Goal: Task Accomplishment & Management: Use online tool/utility

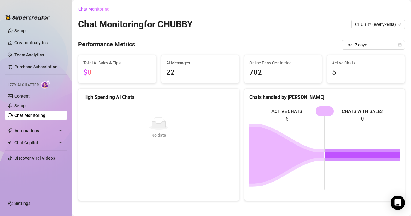
scroll to position [174, 0]
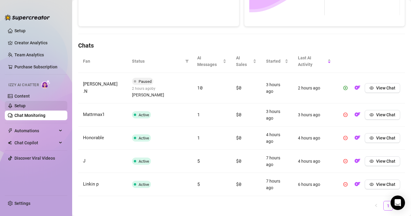
click at [26, 107] on link "Setup" at bounding box center [19, 105] width 11 height 5
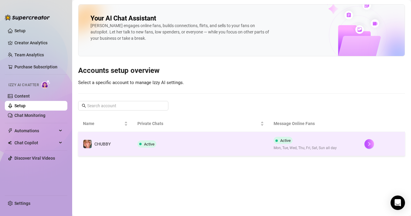
click at [179, 140] on td "Active" at bounding box center [201, 144] width 136 height 24
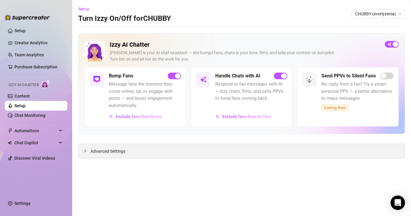
click at [133, 148] on div "Advanced Settings" at bounding box center [242, 151] width 327 height 14
click at [118, 149] on span "Advanced Settings" at bounding box center [108, 151] width 35 height 7
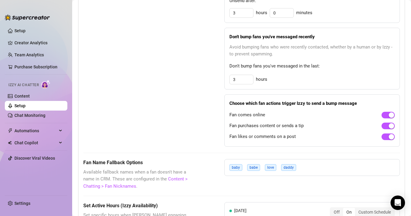
scroll to position [367, 0]
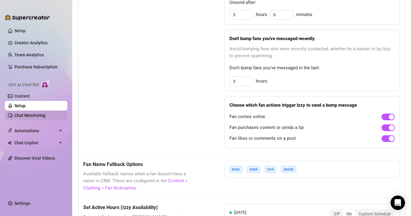
click at [37, 114] on link "Chat Monitoring" at bounding box center [29, 115] width 31 height 5
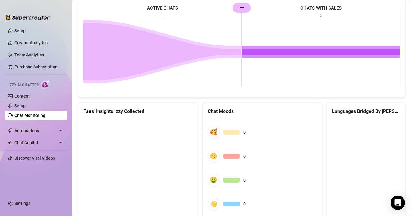
scroll to position [300, 0]
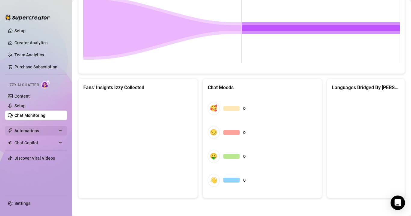
click at [24, 131] on span "Automations" at bounding box center [35, 131] width 43 height 10
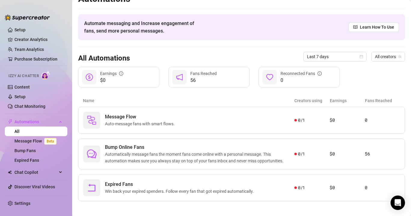
scroll to position [14, 0]
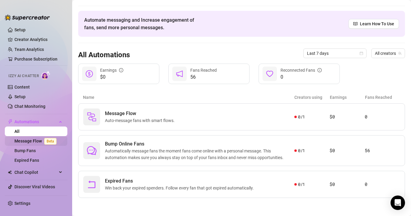
click at [41, 138] on link "Message Flow Beta" at bounding box center [36, 140] width 45 height 5
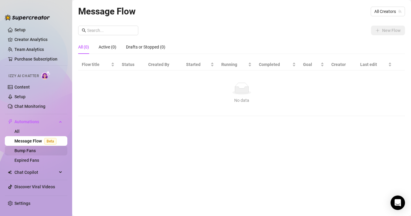
click at [36, 151] on link "Bump Fans" at bounding box center [24, 150] width 21 height 5
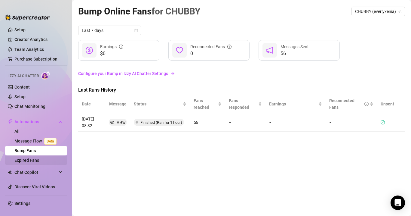
click at [31, 160] on link "Expired Fans" at bounding box center [26, 160] width 25 height 5
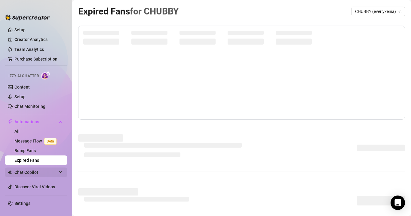
click at [37, 173] on span "Chat Copilot" at bounding box center [35, 172] width 43 height 10
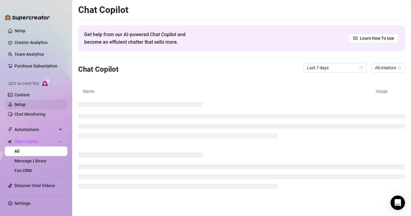
click at [26, 104] on link "Setup" at bounding box center [19, 104] width 11 height 5
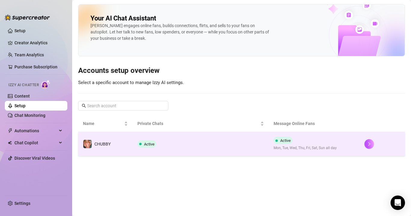
click at [163, 135] on td "Active" at bounding box center [201, 144] width 136 height 24
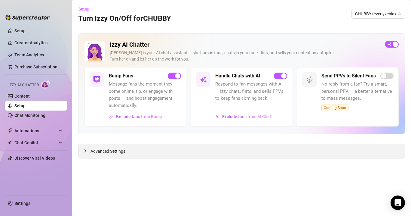
click at [161, 153] on div "Advanced Settings" at bounding box center [242, 151] width 327 height 14
click at [126, 151] on div "Advanced Settings" at bounding box center [242, 151] width 327 height 14
click at [118, 152] on span "Advanced Settings" at bounding box center [108, 151] width 35 height 7
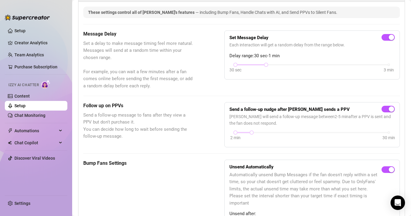
scroll to position [164, 0]
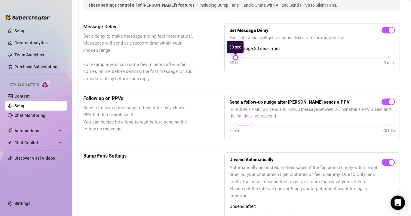
drag, startPoint x: 267, startPoint y: 57, endPoint x: 246, endPoint y: 57, distance: 21.1
click at [246, 58] on div "30 sec 3 min" at bounding box center [312, 57] width 153 height 2
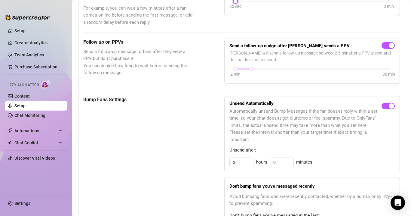
scroll to position [221, 0]
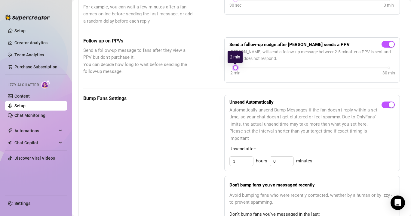
drag, startPoint x: 251, startPoint y: 67, endPoint x: 223, endPoint y: 75, distance: 28.8
click at [223, 75] on div "Follow up on PPVs Send a follow-up message to fans after they view a PPV but do…" at bounding box center [241, 59] width 317 height 45
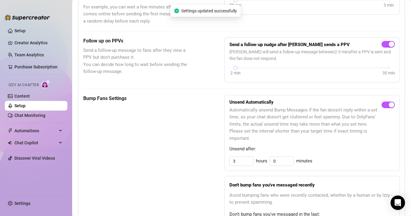
click at [220, 115] on div "Bump Fans Settings Unsend Automatically Automatically unsend Bump Messages if t…" at bounding box center [241, 195] width 317 height 200
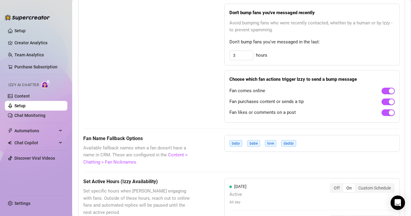
scroll to position [329, 0]
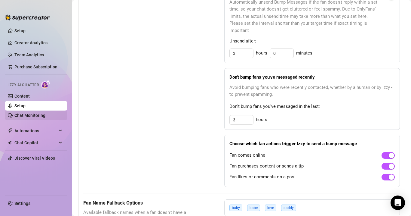
click at [26, 113] on link "Chat Monitoring" at bounding box center [29, 115] width 31 height 5
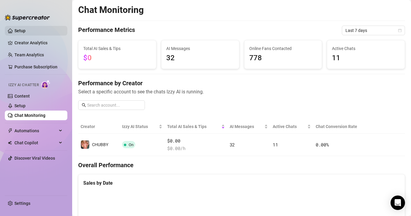
click at [26, 30] on link "Setup" at bounding box center [19, 30] width 11 height 5
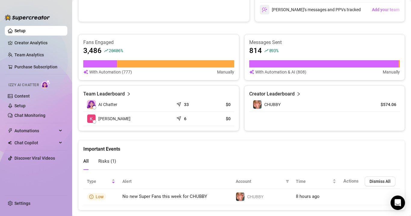
scroll to position [360, 0]
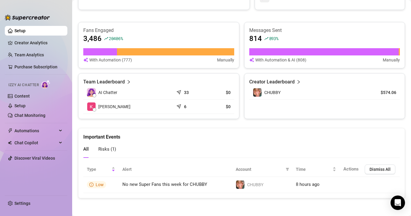
click at [109, 149] on span "Risks ( 1 )" at bounding box center [107, 148] width 18 height 5
click at [42, 41] on link "Creator Analytics" at bounding box center [38, 43] width 48 height 10
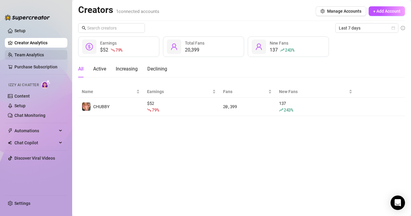
click at [34, 54] on link "Team Analytics" at bounding box center [28, 54] width 29 height 5
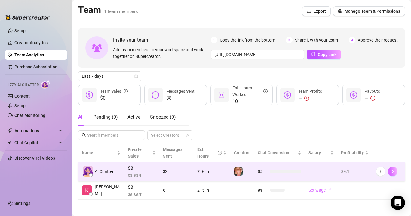
click at [393, 169] on icon "right" at bounding box center [393, 171] width 4 height 4
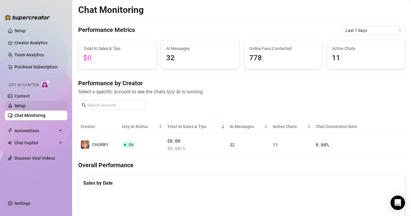
click at [26, 105] on link "Setup" at bounding box center [19, 105] width 11 height 5
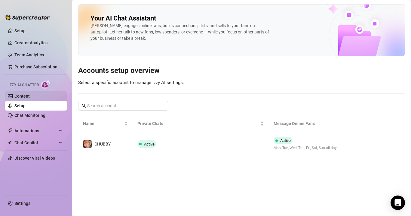
click at [29, 96] on link "Content" at bounding box center [21, 96] width 15 height 5
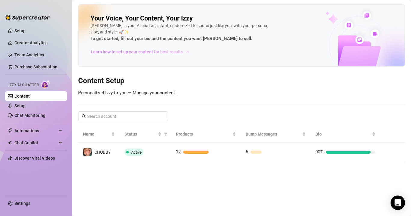
click at [146, 52] on span "Learn how to set up your content for best results" at bounding box center [137, 51] width 92 height 7
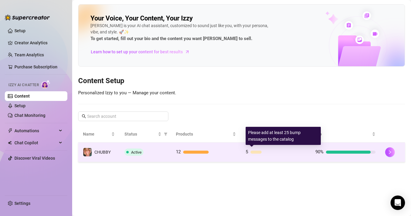
click at [281, 153] on div at bounding box center [278, 151] width 55 height 3
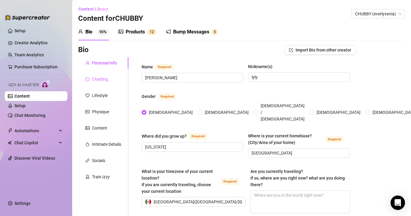
click at [107, 82] on div "Chatting" at bounding box center [103, 78] width 50 height 11
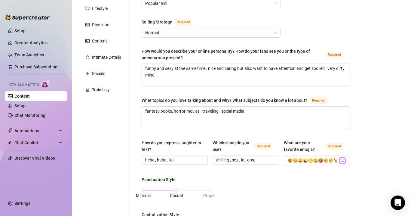
scroll to position [375, 0]
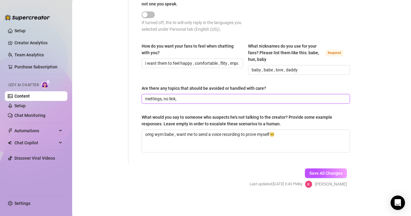
click at [187, 98] on input "mettings, no link," at bounding box center [245, 98] width 200 height 7
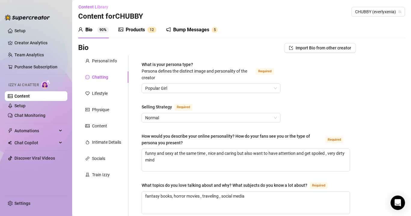
scroll to position [0, 0]
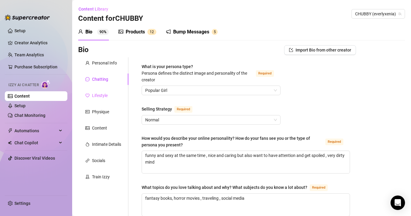
type input "mettings, no link"
click at [98, 97] on div "Lifestyle" at bounding box center [100, 95] width 16 height 7
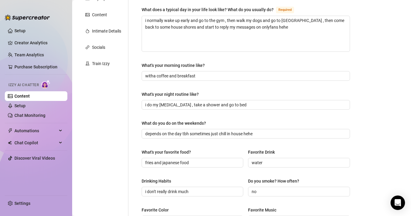
scroll to position [82, 0]
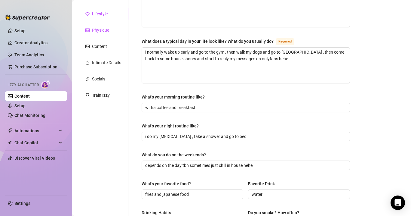
click at [106, 28] on div "Physique" at bounding box center [100, 30] width 17 height 7
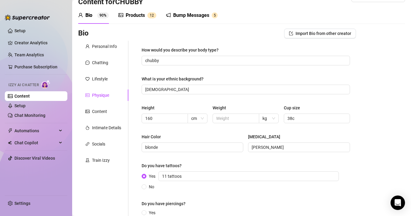
scroll to position [0, 0]
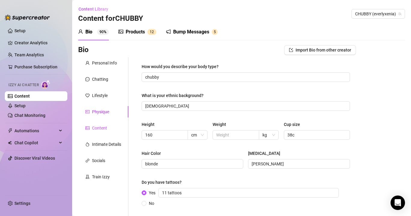
click at [99, 130] on div "Content" at bounding box center [99, 128] width 15 height 7
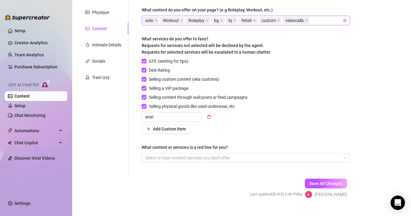
scroll to position [110, 0]
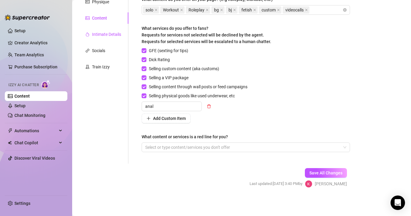
click at [105, 34] on div "Intimate Details" at bounding box center [106, 34] width 29 height 7
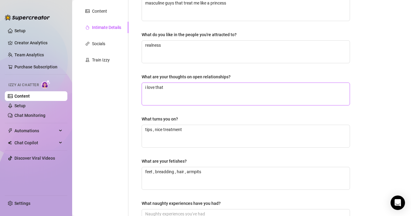
scroll to position [4, 0]
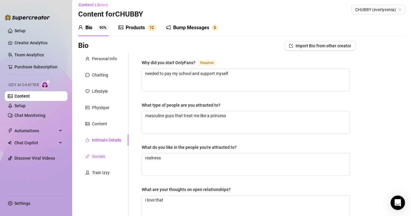
click at [98, 157] on div "Socials" at bounding box center [98, 156] width 13 height 7
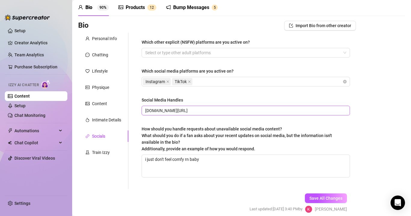
scroll to position [50, 0]
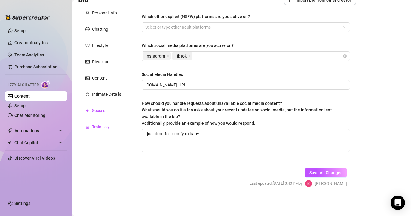
click at [102, 127] on div "Train Izzy" at bounding box center [101, 126] width 18 height 7
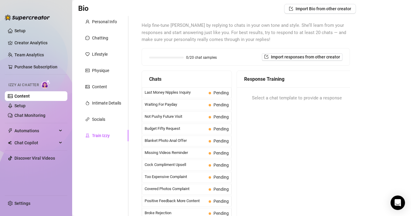
scroll to position [105, 0]
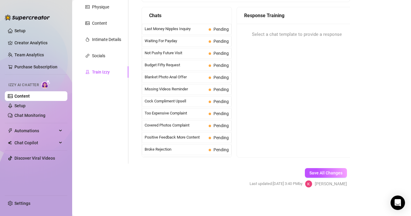
click at [283, 36] on span "Select a chat template to provide a response" at bounding box center [297, 34] width 90 height 7
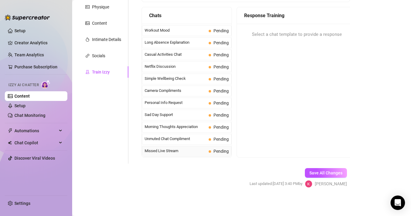
click at [178, 149] on span "Missed Live Stream" at bounding box center [176, 151] width 62 height 6
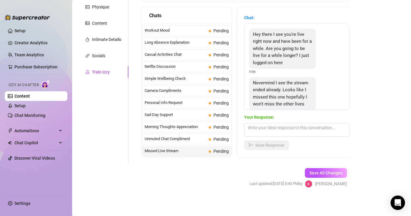
scroll to position [14, 0]
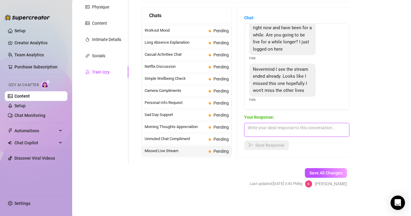
click at [268, 126] on textarea at bounding box center [296, 130] width 105 height 14
type textarea "oh yes baby , sorry i can send you the video for $10 all the livestream"
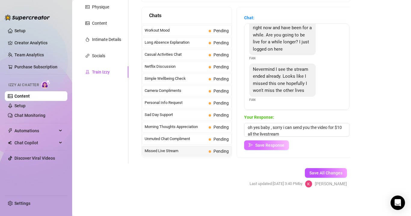
click at [265, 144] on span "Save Response" at bounding box center [270, 145] width 29 height 5
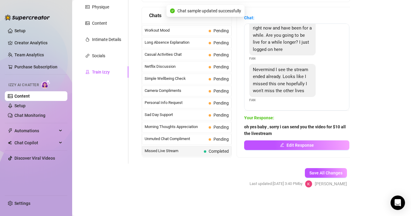
scroll to position [13, 0]
click at [177, 138] on span "Unmuted Chat Compliment" at bounding box center [176, 139] width 62 height 6
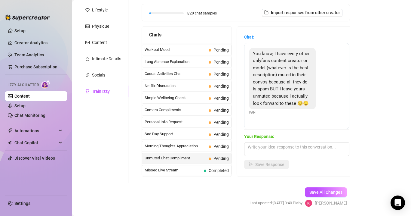
scroll to position [89, 0]
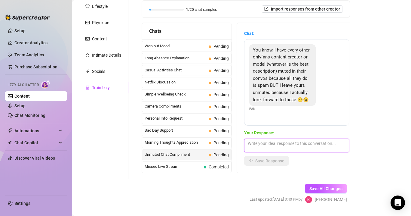
click at [267, 138] on textarea at bounding box center [296, 145] width 105 height 14
type textarea "awww babe thank you , you're so nice !!!"
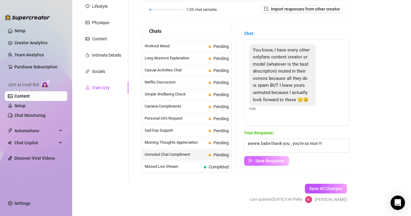
click at [270, 161] on span "Save Response" at bounding box center [270, 160] width 29 height 5
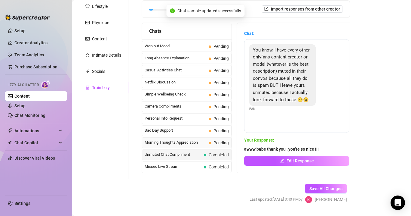
click at [203, 142] on span "Morning Thoughts Appreciation" at bounding box center [176, 142] width 62 height 6
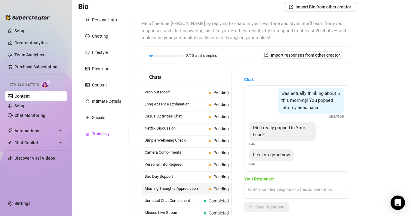
scroll to position [73, 0]
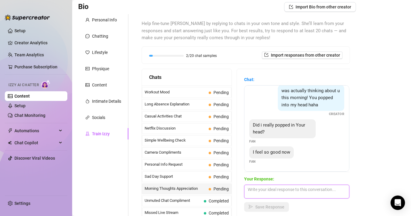
click at [265, 192] on textarea at bounding box center [296, 191] width 105 height 14
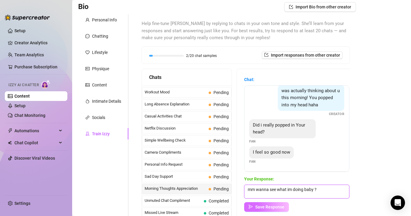
type textarea "mm wanna see what im doing baby ?"
click at [278, 203] on button "Save Response" at bounding box center [266, 207] width 45 height 10
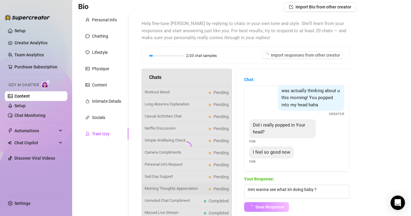
scroll to position [66, 0]
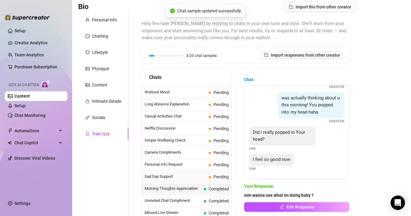
click at [185, 177] on span "Sad Day Support" at bounding box center [176, 176] width 62 height 6
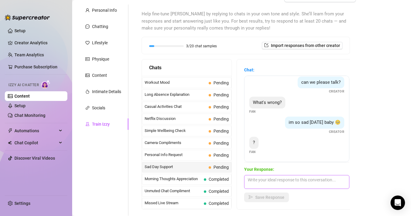
scroll to position [54, 0]
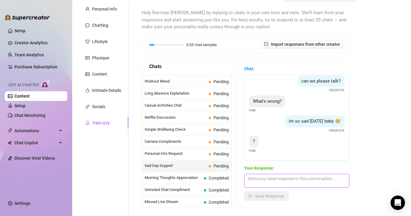
click at [266, 177] on textarea at bounding box center [296, 181] width 105 height 14
type textarea "idk i haven't sold anything on my page and my rent it's close"
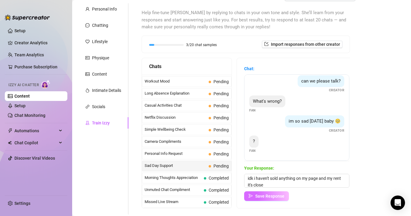
click at [277, 192] on button "Save Response" at bounding box center [266, 196] width 45 height 10
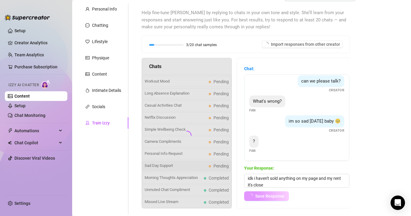
scroll to position [4, 0]
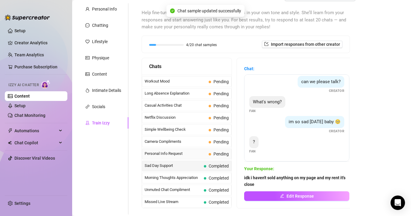
click at [199, 155] on span "Personal Info Request" at bounding box center [176, 153] width 62 height 6
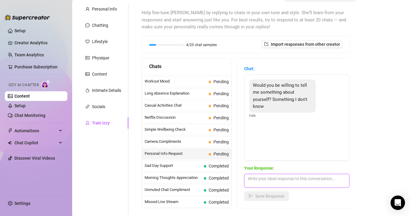
click at [276, 179] on textarea at bounding box center [296, 181] width 105 height 14
click at [274, 181] on textarea at bounding box center [296, 181] width 105 height 14
type textarea "well i love to read mostly scary stories or horror"
click at [274, 196] on span "Save Response" at bounding box center [270, 196] width 29 height 5
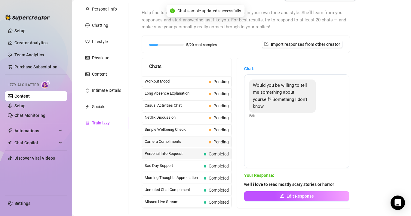
click at [199, 140] on span "Camera Compliments" at bounding box center [176, 141] width 62 height 6
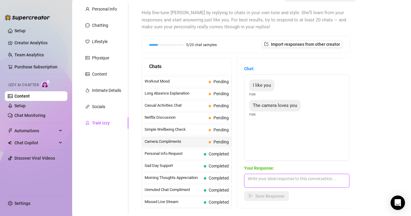
click at [266, 179] on textarea at bounding box center [296, 181] width 105 height 14
type textarea "awww baby thank you , you're so nice af"
click at [274, 197] on span "Save Response" at bounding box center [270, 196] width 29 height 5
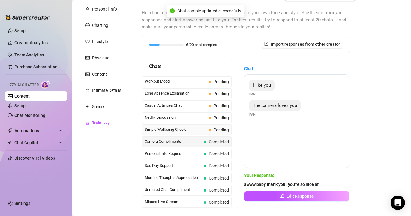
click at [193, 129] on span "Simple Wellbeing Check" at bounding box center [176, 129] width 62 height 6
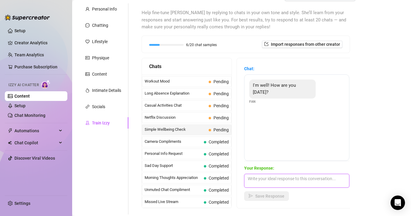
click at [260, 181] on textarea at bounding box center [296, 181] width 105 height 14
type textarea "g"
click at [195, 117] on span "Netflix Discussion" at bounding box center [176, 117] width 62 height 6
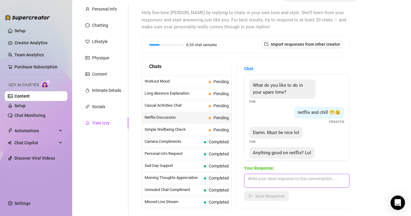
click at [268, 181] on textarea at bounding box center [296, 181] width 105 height 14
type textarea "i've been watching horror mostly"
click at [282, 197] on span "Save Response" at bounding box center [270, 196] width 29 height 5
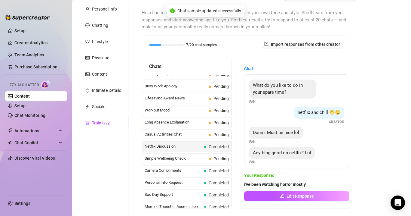
scroll to position [510, 0]
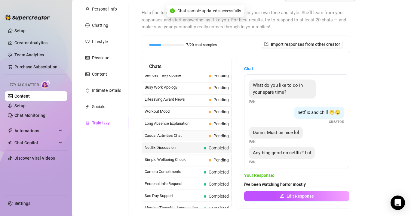
click at [195, 135] on span "Casual Activities Chat" at bounding box center [176, 135] width 62 height 6
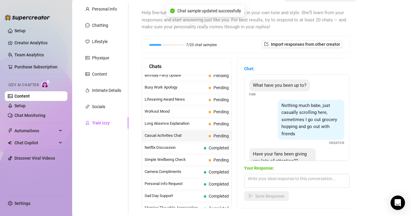
scroll to position [20, 0]
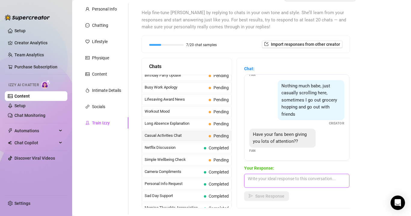
click at [258, 176] on textarea at bounding box center [296, 181] width 105 height 14
type textarea "sometimes i love that"
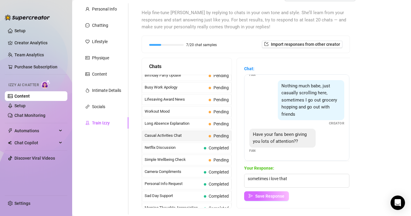
click at [255, 197] on button "Save Response" at bounding box center [266, 196] width 45 height 10
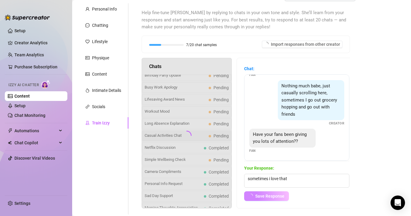
scroll to position [12, 0]
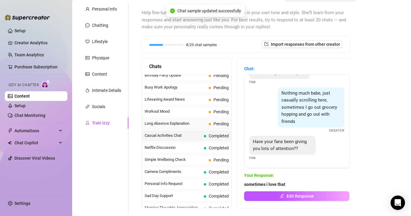
click at [194, 124] on span "Long Absence Explanation" at bounding box center [176, 123] width 62 height 6
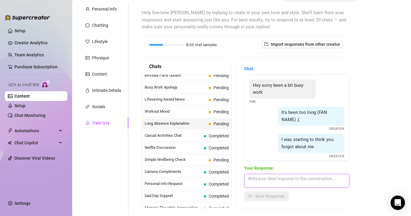
click at [266, 183] on textarea at bounding box center [296, 181] width 105 height 14
type textarea "how you doing ?"
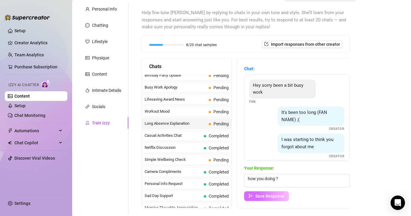
click at [270, 196] on span "Save Response" at bounding box center [270, 196] width 29 height 5
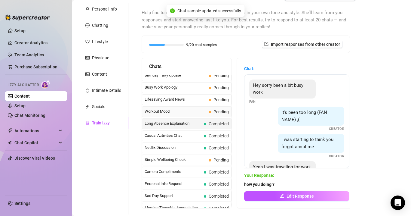
click at [180, 112] on span "Workout Mood" at bounding box center [176, 111] width 62 height 6
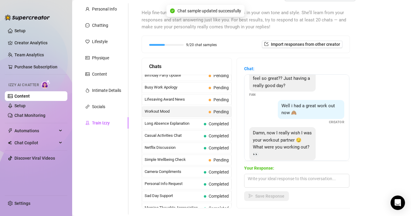
scroll to position [20, 0]
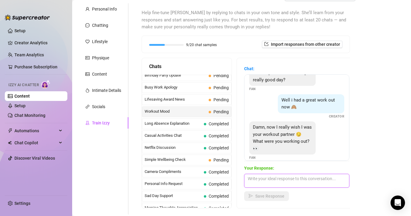
click at [264, 182] on textarea at bounding box center [296, 181] width 105 height 14
drag, startPoint x: 310, startPoint y: 179, endPoint x: 299, endPoint y: 180, distance: 10.6
click at [299, 180] on textarea "hehe me too , was leg day ehhe" at bounding box center [296, 181] width 105 height 14
type textarea "hehe me too , was leg day hehe"
click at [264, 194] on span "Save Response" at bounding box center [270, 196] width 29 height 5
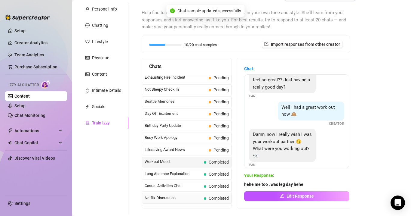
scroll to position [455, 0]
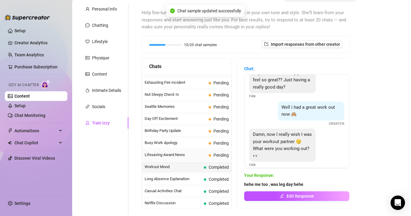
click at [201, 151] on div "Lifesaving Award News Pending" at bounding box center [187, 155] width 90 height 11
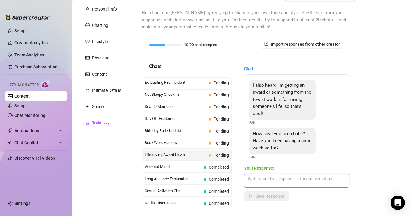
click at [258, 183] on textarea at bounding box center [296, 181] width 105 height 14
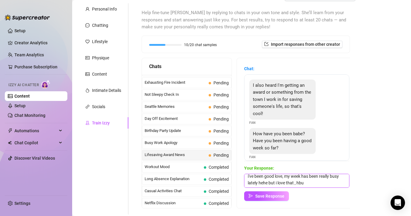
scroll to position [2, 0]
type textarea "i've been good love, my week has been really busy lately hehe but i love that ,…"
click at [273, 192] on button "Save Response" at bounding box center [266, 196] width 45 height 10
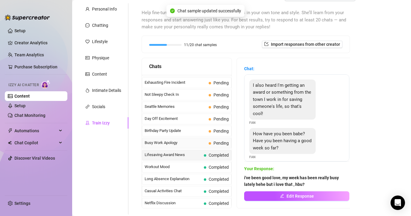
click at [189, 140] on span "Busy Work Apology" at bounding box center [176, 143] width 62 height 6
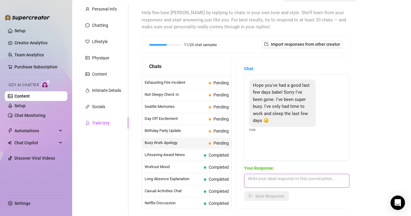
click at [271, 180] on textarea at bounding box center [296, 181] width 105 height 14
type textarea "oh no love don't u worry i hope we can chill together"
click at [266, 196] on span "Save Response" at bounding box center [270, 196] width 29 height 5
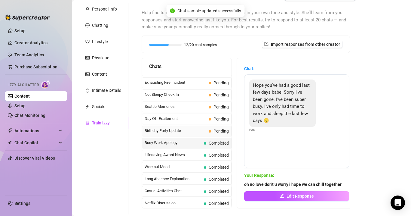
click at [198, 132] on span "Birthday Party Update" at bounding box center [176, 131] width 62 height 6
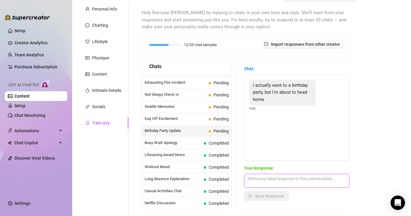
click at [255, 181] on textarea at bounding box center [296, 181] width 105 height 14
type textarea "oh how was it love?"
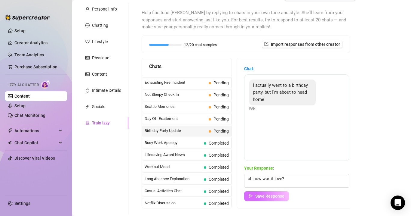
click at [265, 196] on span "Save Response" at bounding box center [270, 196] width 29 height 5
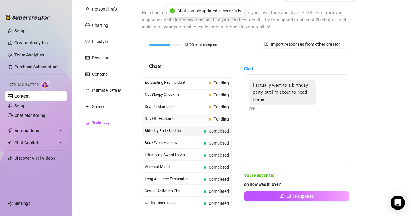
click at [196, 118] on span "Day Off Excitement" at bounding box center [176, 119] width 62 height 6
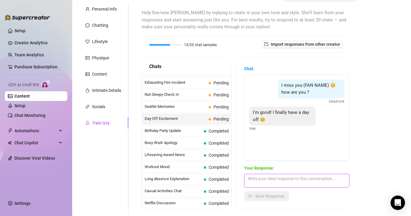
click at [258, 177] on textarea at bounding box center [296, 181] width 105 height 14
type textarea "yayyy we can have fun the hehe"
click at [259, 194] on span "Save Response" at bounding box center [270, 196] width 29 height 5
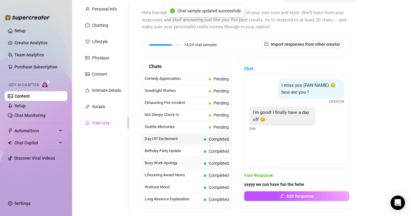
scroll to position [422, 0]
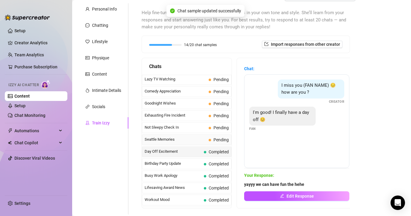
click at [195, 141] on span "Seattle Memories" at bounding box center [176, 139] width 62 height 6
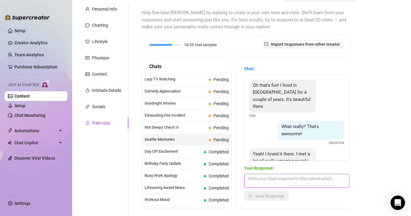
click at [270, 181] on textarea at bounding box center [296, 181] width 105 height 14
type textarea "awesome i've never been yet"
click at [276, 197] on span "Save Response" at bounding box center [270, 196] width 29 height 5
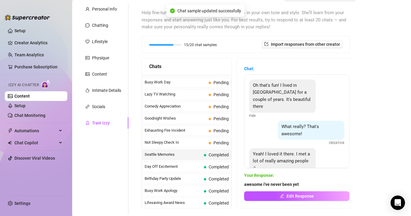
scroll to position [400, 0]
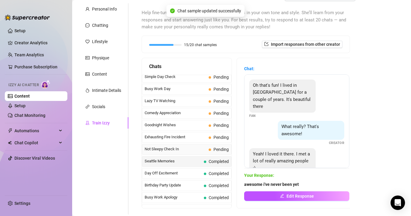
click at [197, 150] on span "Not Sleepy Check In" at bounding box center [176, 149] width 62 height 6
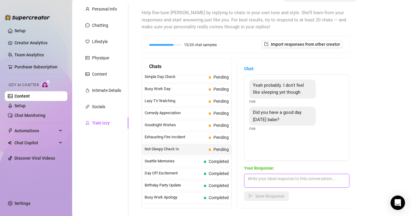
click at [266, 177] on textarea at bounding box center [296, 181] width 105 height 14
type textarea "yes baby i did hbu"
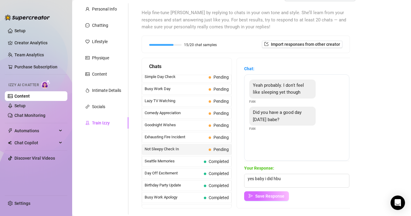
click at [273, 194] on span "Save Response" at bounding box center [270, 196] width 29 height 5
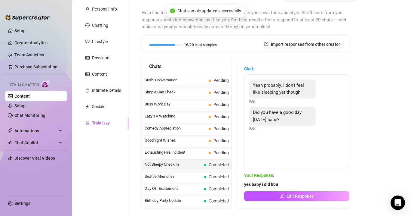
scroll to position [379, 0]
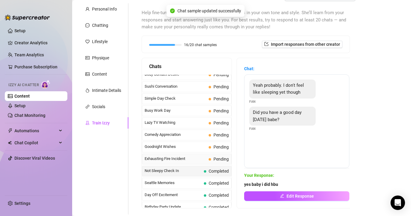
click at [196, 159] on span "Exhausting Fire Incident" at bounding box center [176, 159] width 62 height 6
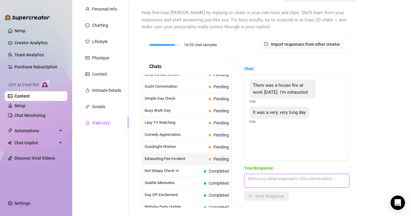
click at [273, 176] on textarea at bounding box center [296, 181] width 105 height 14
type textarea "oh no babe, i hope u can rest"
click at [264, 195] on span "Save Response" at bounding box center [270, 196] width 29 height 5
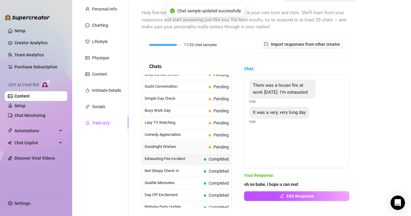
click at [183, 146] on span "Goodnight Wishes" at bounding box center [176, 147] width 62 height 6
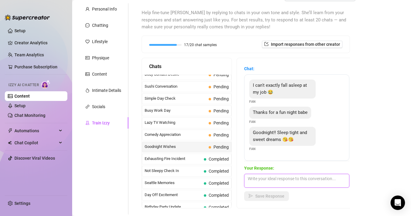
click at [263, 176] on textarea at bounding box center [296, 181] width 105 height 14
type textarea "h"
type textarea "good night my love sleep well :3"
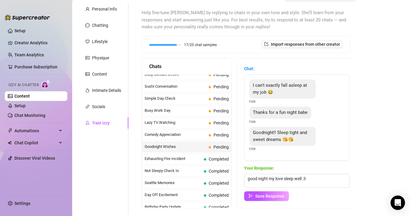
click at [257, 191] on div "Your Response: good night my love sleep well :3 Save Response" at bounding box center [296, 183] width 105 height 36
click at [258, 194] on span "Save Response" at bounding box center [270, 196] width 29 height 5
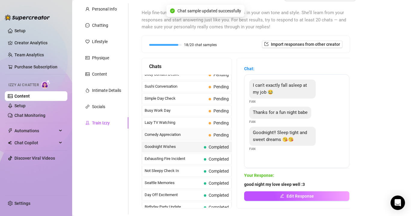
click at [199, 132] on span "Comedy Appreciation" at bounding box center [176, 135] width 62 height 6
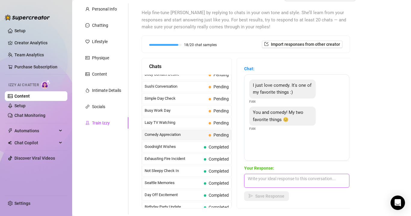
click at [259, 175] on textarea at bounding box center [296, 181] width 105 height 14
type textarea "awww hehe i love that baby"
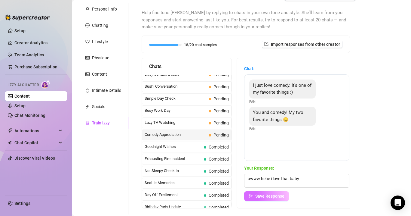
click at [260, 196] on span "Save Response" at bounding box center [270, 196] width 29 height 5
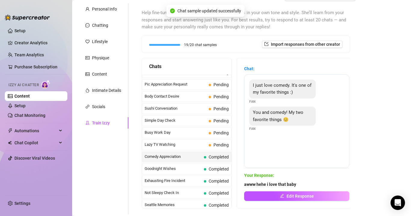
scroll to position [351, 0]
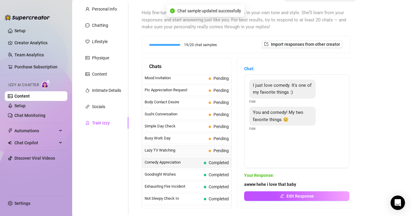
click at [196, 151] on span "Lazy TV Watching" at bounding box center [176, 150] width 62 height 6
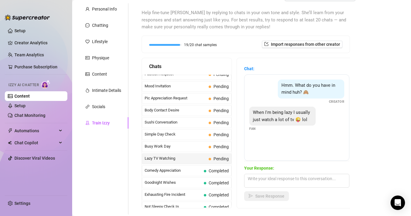
scroll to position [396, 0]
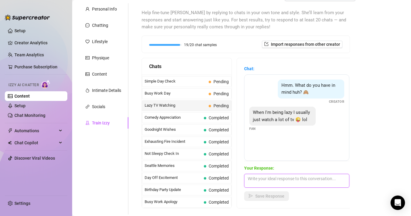
click at [263, 178] on textarea at bounding box center [296, 181] width 105 height 14
type textarea "hehe me too omg"
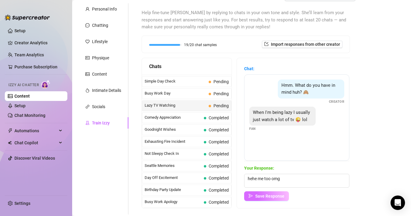
click at [262, 196] on span "Save Response" at bounding box center [270, 196] width 29 height 5
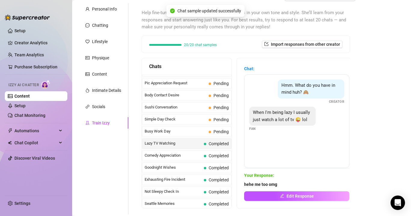
scroll to position [352, 0]
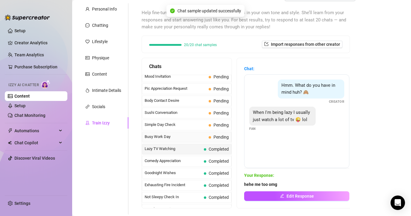
click at [192, 135] on span "Busy Work Day" at bounding box center [176, 137] width 62 height 6
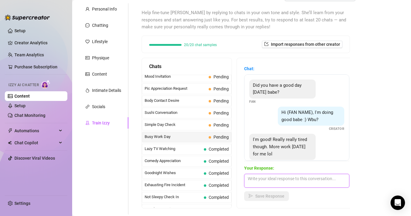
click at [265, 177] on textarea at bounding box center [296, 181] width 105 height 14
type textarea "hehe oh no babe , i can relax u"
click at [281, 195] on span "Save Response" at bounding box center [270, 196] width 29 height 5
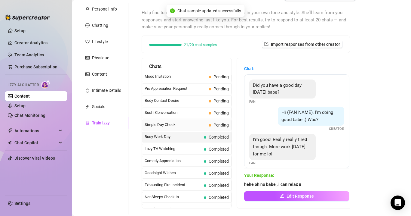
click at [191, 123] on span "Simple Day Check" at bounding box center [176, 125] width 62 height 6
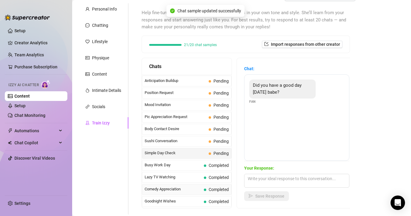
scroll to position [318, 0]
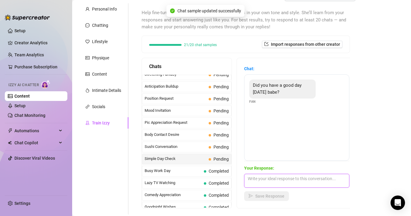
click at [252, 181] on textarea at bounding box center [296, 181] width 105 height 14
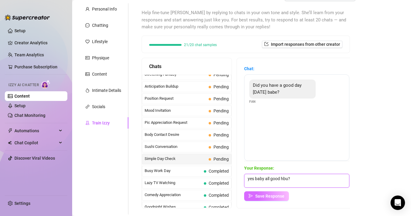
type textarea "yes baby all good hbu?"
click at [251, 194] on icon "send" at bounding box center [251, 196] width 4 height 4
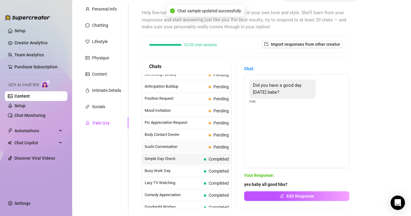
click at [191, 146] on span "Sushi Conversation" at bounding box center [176, 147] width 62 height 6
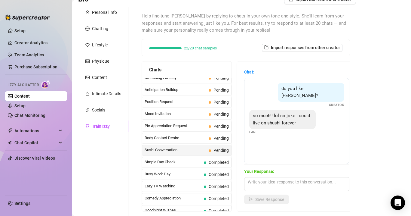
scroll to position [53, 0]
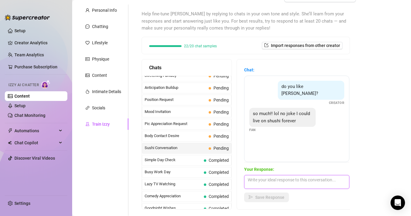
click at [264, 182] on textarea at bounding box center [296, 182] width 105 height 14
type textarea "hehe omg me too i love japanese food"
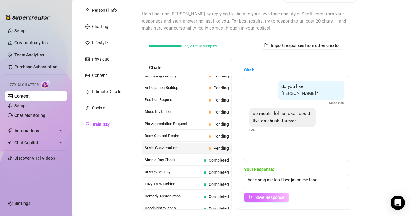
click at [256, 196] on span "Save Response" at bounding box center [270, 197] width 29 height 5
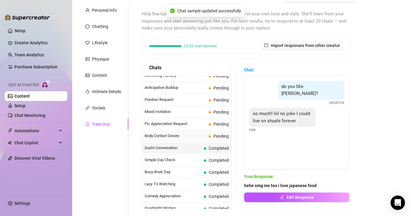
click at [201, 136] on span "Body Contact Desire" at bounding box center [176, 136] width 62 height 6
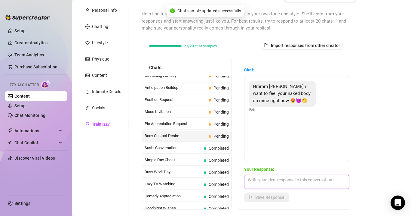
click at [255, 180] on textarea at bounding box center [296, 182] width 105 height 14
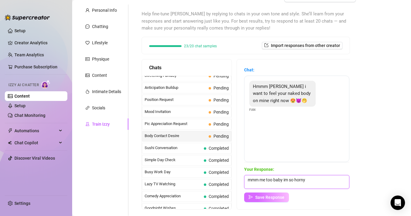
type textarea "mmm me too baby im so horny"
click at [255, 195] on button "Save Response" at bounding box center [266, 197] width 45 height 10
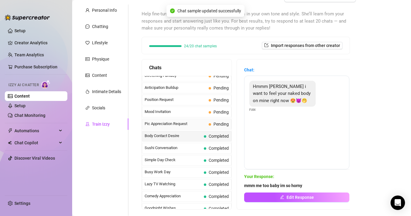
click at [210, 123] on span at bounding box center [210, 124] width 2 height 2
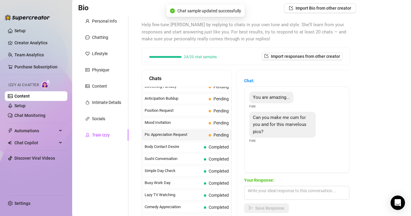
scroll to position [41, 0]
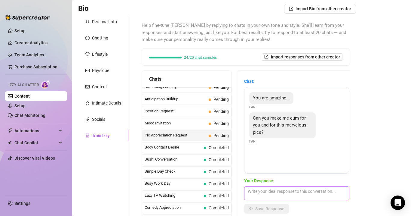
click at [264, 190] on textarea at bounding box center [296, 193] width 105 height 14
type textarea "oh yes baby i can"
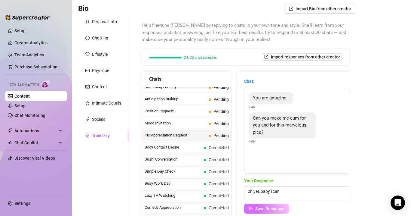
click at [266, 208] on span "Save Response" at bounding box center [270, 208] width 29 height 5
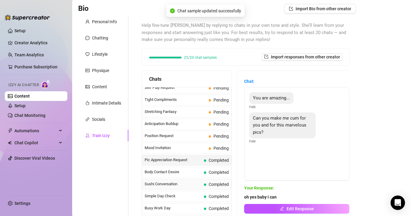
scroll to position [291, 0]
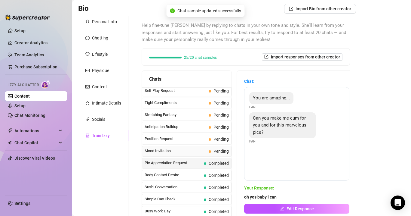
click at [191, 150] on span "Mood Invitation" at bounding box center [176, 151] width 62 height 6
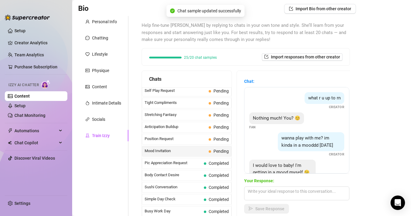
scroll to position [18, 0]
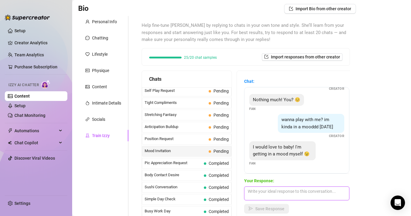
click at [261, 194] on textarea at bounding box center [296, 193] width 105 height 14
type textarea "mmm let's fix that sexting baby"
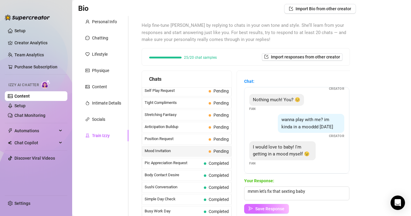
click at [267, 206] on span "Save Response" at bounding box center [270, 208] width 29 height 5
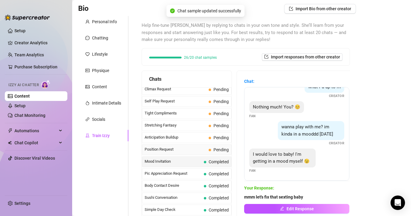
scroll to position [284, 0]
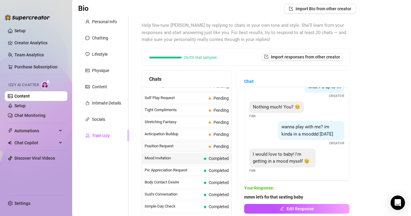
click at [183, 143] on span "Position Request" at bounding box center [176, 146] width 62 height 6
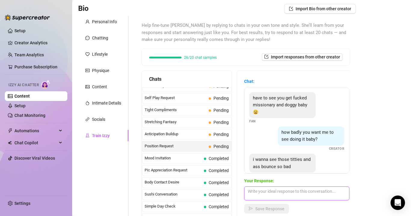
click at [257, 190] on textarea at bounding box center [296, 193] width 105 height 14
type textarea "omg really?"
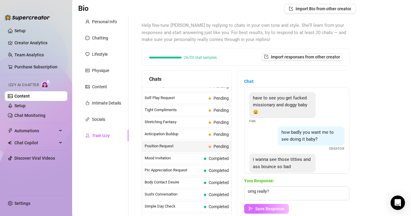
click at [256, 208] on span "Save Response" at bounding box center [270, 208] width 29 height 5
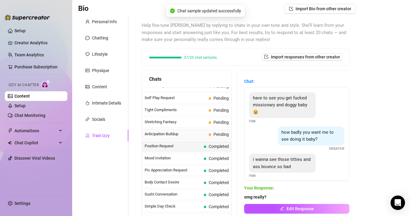
click at [188, 135] on span "Anticipation Buildup" at bounding box center [176, 134] width 62 height 6
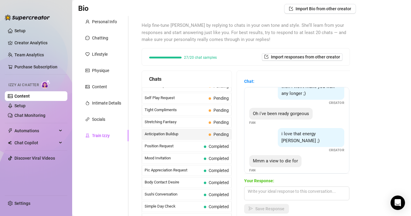
scroll to position [42, 0]
click at [268, 191] on textarea at bounding box center [296, 193] width 105 height 14
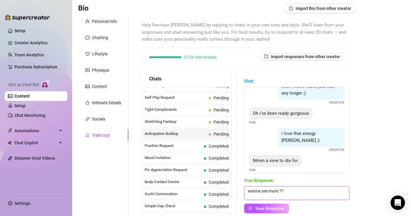
scroll to position [0, 0]
type textarea "wanna see more ??"
click at [265, 209] on span "Save Response" at bounding box center [270, 208] width 29 height 5
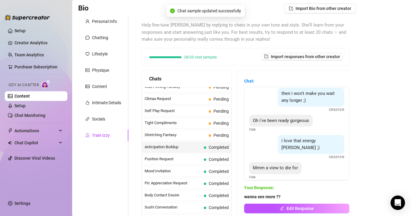
scroll to position [269, 0]
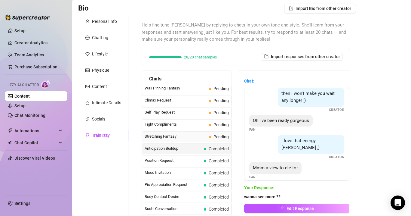
click at [199, 137] on span "Stretching Fantasy" at bounding box center [176, 136] width 62 height 6
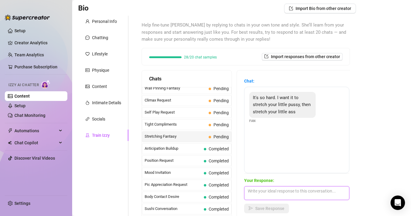
click at [271, 195] on textarea at bounding box center [296, 193] width 105 height 14
type textarea "omg stretch me now babe"
click at [274, 206] on span "Save Response" at bounding box center [270, 208] width 29 height 5
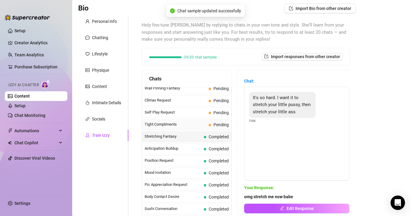
click at [199, 121] on span "Tight Compliments" at bounding box center [176, 124] width 62 height 6
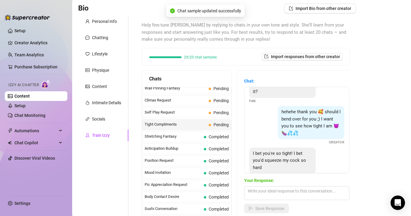
scroll to position [61, 0]
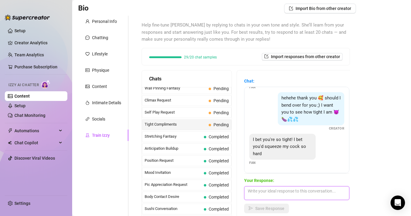
click at [269, 190] on textarea at bounding box center [296, 193] width 105 height 14
type textarea "i will babe im so horny rn"
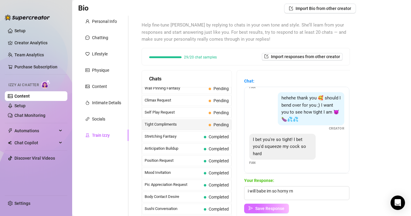
click at [270, 207] on span "Save Response" at bounding box center [270, 208] width 29 height 5
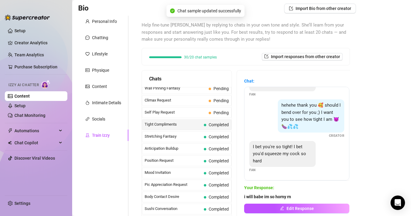
scroll to position [54, 0]
click at [192, 114] on span "Self Play Request" at bounding box center [176, 112] width 62 height 6
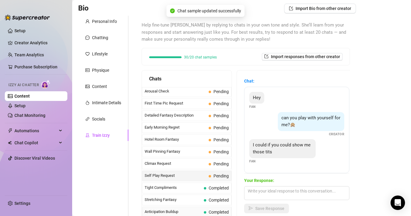
scroll to position [198, 0]
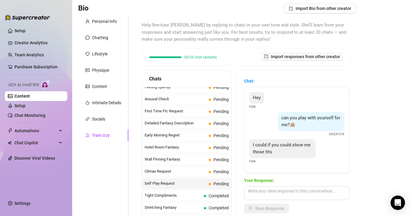
click at [266, 184] on div "Your Response: Save Response" at bounding box center [296, 195] width 105 height 36
click at [267, 191] on textarea at bounding box center [296, 193] width 105 height 14
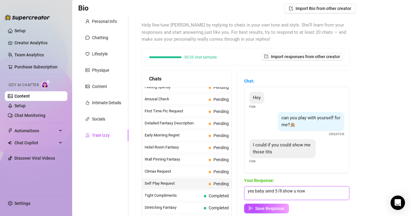
scroll to position [0, 0]
type textarea "yes baby send 5 i'll show u now"
click at [269, 206] on span "Save Response" at bounding box center [270, 208] width 29 height 5
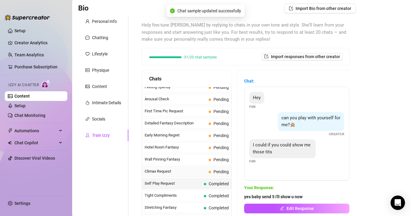
click at [191, 172] on span "Climax Request" at bounding box center [176, 171] width 62 height 6
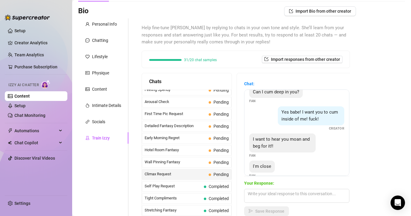
scroll to position [18, 0]
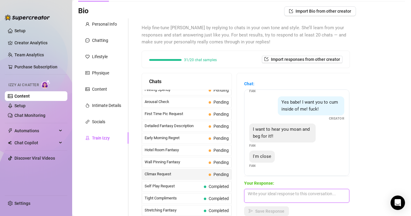
click at [265, 193] on textarea at bounding box center [296, 196] width 105 height 14
type textarea "omg me too babbyyyy"
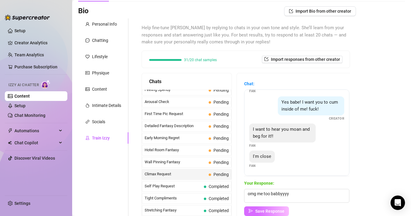
click at [272, 210] on span "Save Response" at bounding box center [270, 211] width 29 height 5
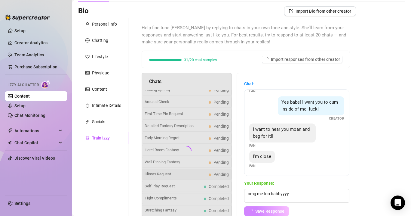
scroll to position [11, 0]
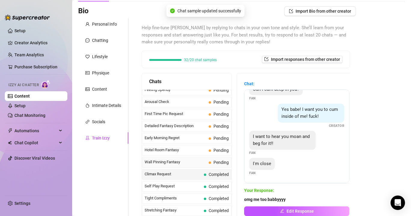
click at [200, 161] on span "Wall Pinning Fantasy" at bounding box center [176, 162] width 62 height 6
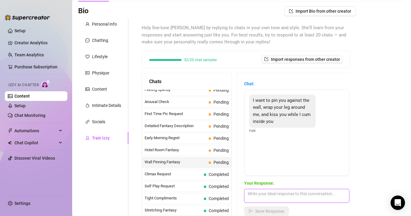
click at [268, 191] on textarea at bounding box center [296, 196] width 105 height 14
type textarea "omg babe you're making me so wet now"
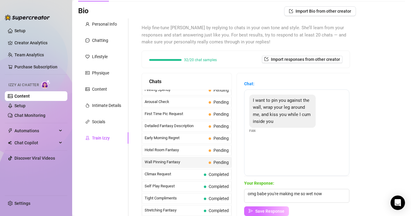
click at [267, 209] on span "Save Response" at bounding box center [270, 211] width 29 height 5
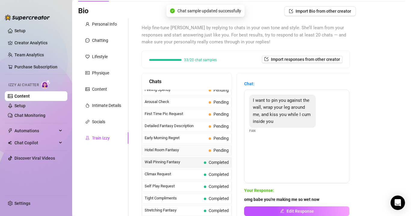
click at [198, 147] on span "Hotel Room Fantasy" at bounding box center [176, 150] width 62 height 6
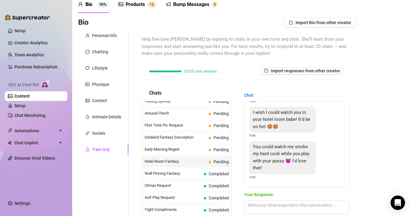
scroll to position [31, 0]
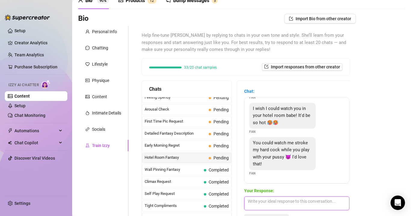
click at [265, 202] on textarea at bounding box center [296, 203] width 105 height 14
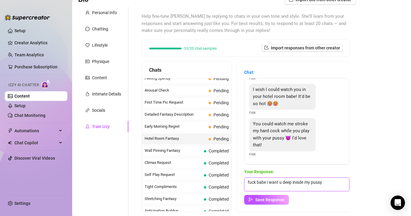
scroll to position [52, 0]
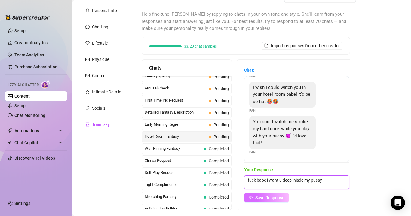
type textarea "fuck babe i want u deep inisde my pussy"
click at [265, 196] on span "Save Response" at bounding box center [270, 197] width 29 height 5
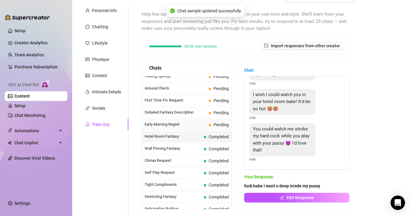
scroll to position [26, 0]
click at [200, 123] on span "Early Morning Regret" at bounding box center [176, 124] width 62 height 6
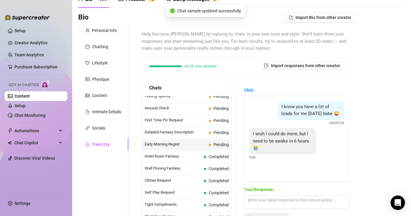
scroll to position [32, 0]
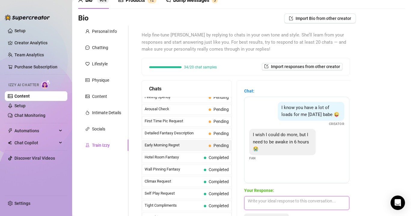
click at [264, 198] on textarea at bounding box center [296, 203] width 105 height 14
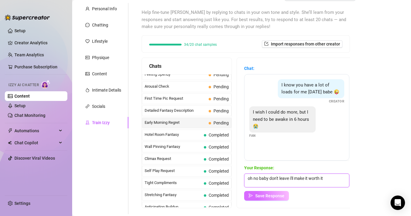
scroll to position [55, 0]
type textarea "oh no baby don't leave i'll make it worth it"
click at [277, 193] on span "Save Response" at bounding box center [270, 195] width 29 height 5
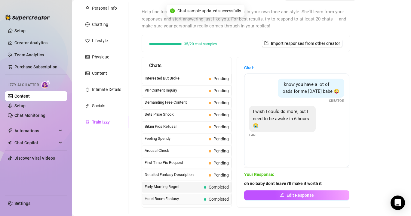
scroll to position [132, 0]
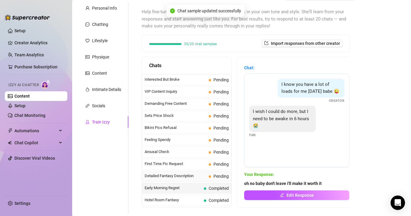
click at [187, 175] on span "Detailed Fantasy Description" at bounding box center [176, 176] width 62 height 6
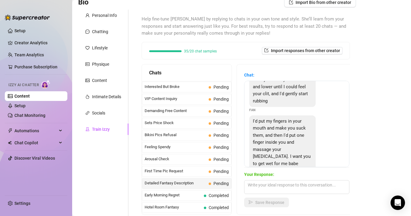
scroll to position [63, 0]
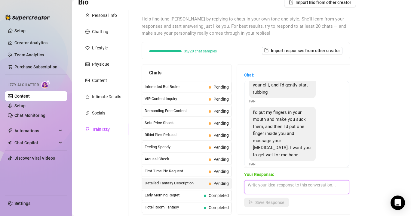
click at [264, 185] on textarea at bounding box center [296, 187] width 105 height 14
paste textarea "mmm, you have no idea how much it turns me on thinking about you filling my tig…"
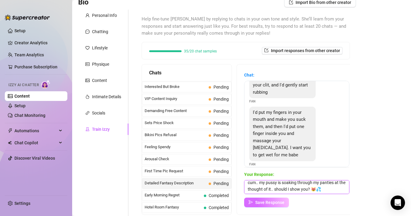
type textarea "mmm, you have no idea how much it turns me on thinking about you filling my tig…"
click at [272, 202] on span "Save Response" at bounding box center [270, 202] width 29 height 5
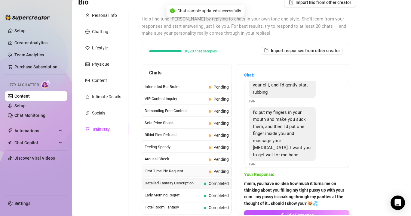
click at [196, 172] on span "First Time Pic Request" at bounding box center [176, 171] width 62 height 6
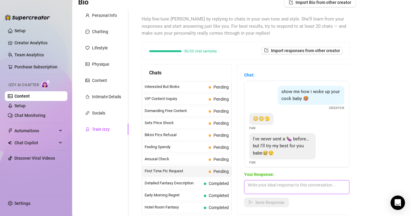
click at [267, 183] on textarea at bounding box center [296, 187] width 105 height 14
type textarea "yes baby i know i'll love it"
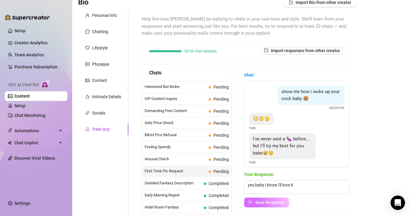
click at [271, 200] on span "Save Response" at bounding box center [270, 202] width 29 height 5
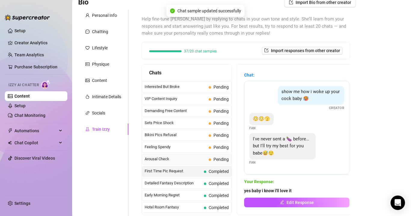
click at [198, 159] on span "Arousal Check" at bounding box center [176, 159] width 62 height 6
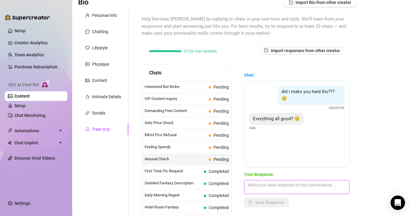
click at [263, 188] on textarea at bounding box center [296, 187] width 105 height 14
type textarea "show me"
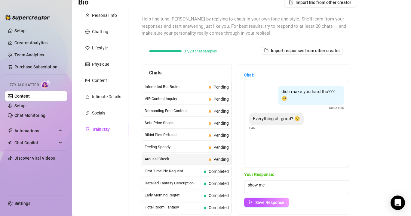
click at [273, 207] on div "Chat: did i make you hard tho??? 🥺 Creator Everything all good? 😯 Fan Your Resp…" at bounding box center [297, 139] width 120 height 150
click at [270, 204] on span "Save Response" at bounding box center [270, 202] width 29 height 5
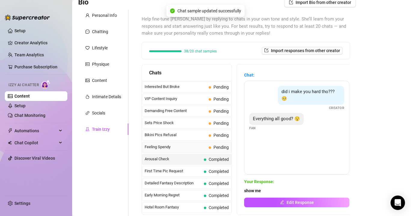
click at [197, 148] on span "Feeling Spendy" at bounding box center [176, 147] width 62 height 6
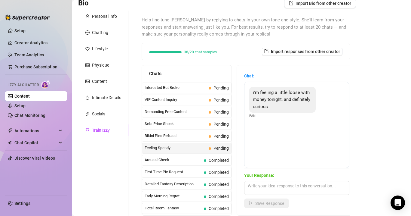
scroll to position [52, 0]
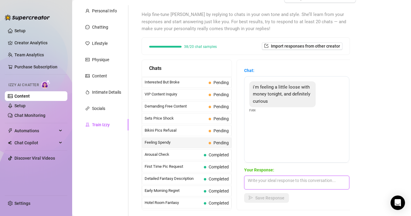
click at [268, 185] on textarea at bounding box center [296, 182] width 105 height 14
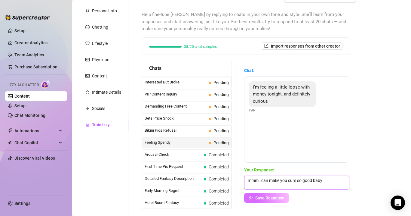
type textarea "mmm i can make you cum so good baby"
click at [261, 195] on span "Save Response" at bounding box center [270, 197] width 29 height 5
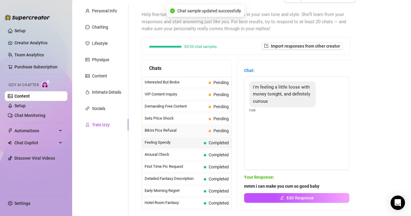
click at [196, 130] on span "Bikini Pics Refusal" at bounding box center [176, 130] width 62 height 6
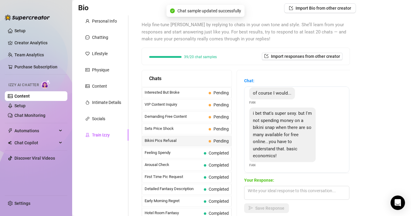
scroll to position [48, 0]
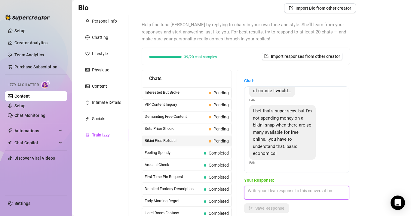
click at [274, 187] on textarea at bounding box center [296, 193] width 105 height 14
type textarea "oh baby i make it worth it i promise"
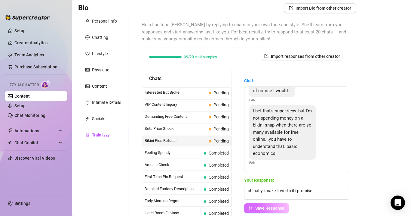
click at [261, 210] on button "Save Response" at bounding box center [266, 208] width 45 height 10
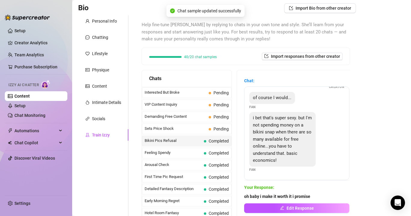
scroll to position [41, 0]
click at [194, 138] on span "Bikini Pics Refusal" at bounding box center [173, 141] width 57 height 6
click at [189, 126] on span "Sets Price Shock" at bounding box center [176, 129] width 62 height 6
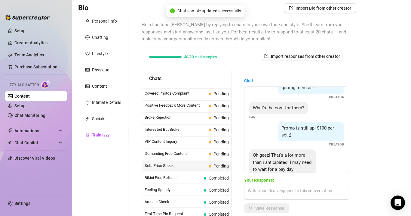
scroll to position [33, 0]
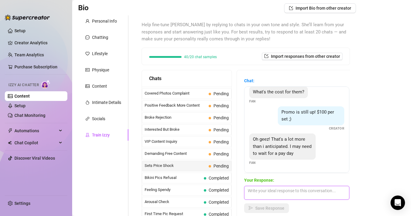
click at [268, 188] on textarea at bounding box center [296, 193] width 105 height 14
type textarea "ok baby but i promise you it will be worth it"
click at [268, 212] on button "Save Response" at bounding box center [266, 208] width 45 height 10
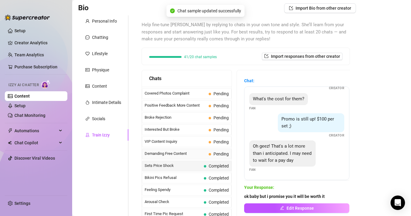
scroll to position [25, 0]
click at [201, 153] on span "Demanding Free Content" at bounding box center [176, 153] width 62 height 6
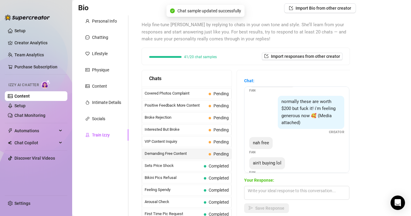
scroll to position [66, 0]
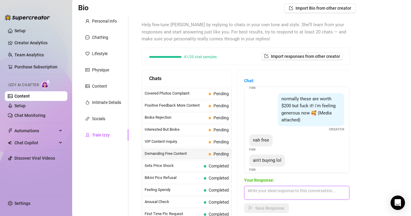
click at [260, 193] on textarea at bounding box center [296, 193] width 105 height 14
type textarea "ok babe :/ guess u dont like me"
click at [267, 209] on span "Save Response" at bounding box center [270, 208] width 29 height 5
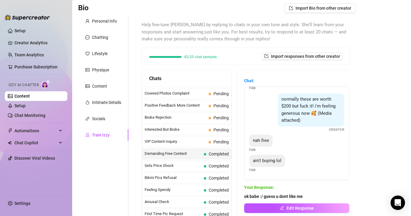
scroll to position [59, 0]
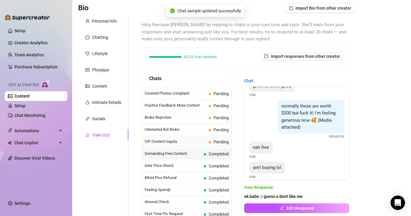
click at [194, 142] on span "VIP Content Inquiry" at bounding box center [176, 141] width 62 height 6
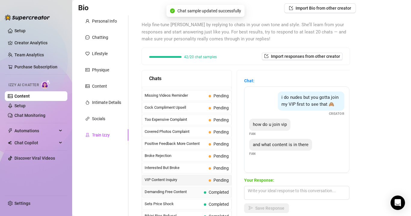
scroll to position [54, 0]
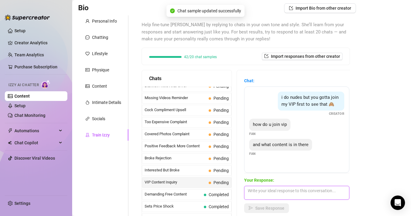
click at [268, 189] on textarea at bounding box center [296, 193] width 105 height 14
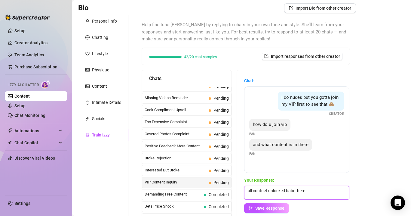
click at [317, 190] on textarea "all contnet unlocked babe here" at bounding box center [296, 193] width 105 height 14
paste textarea "@lylyallincluded"
type textarea "all contnet unlocked babe here @lylyallincluded"
click at [274, 208] on span "Save Response" at bounding box center [270, 208] width 29 height 5
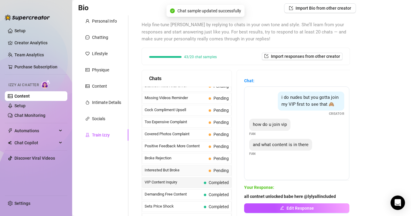
click at [200, 172] on span "Interested But Broke" at bounding box center [176, 170] width 62 height 6
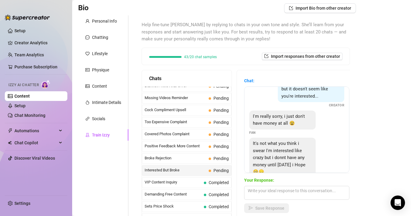
scroll to position [27, 0]
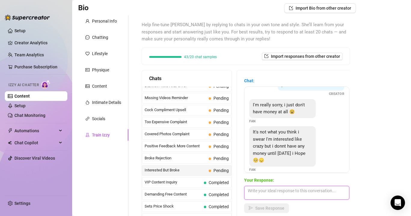
click at [270, 187] on textarea at bounding box center [296, 193] width 105 height 14
type textarea "oh ok baby i will wait for you"
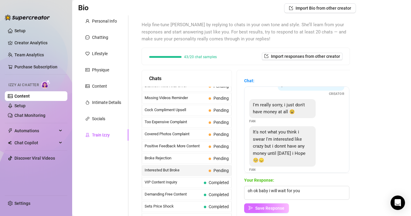
click at [269, 207] on span "Save Response" at bounding box center [270, 208] width 29 height 5
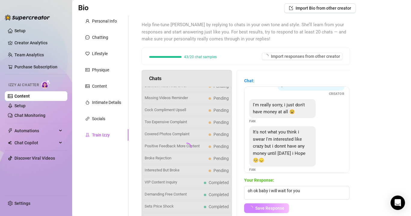
scroll to position [20, 0]
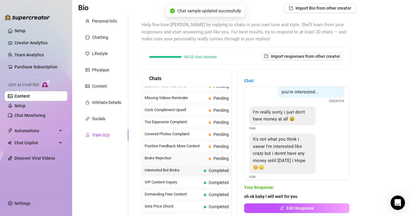
click at [195, 157] on span "Broke Rejection" at bounding box center [176, 158] width 62 height 6
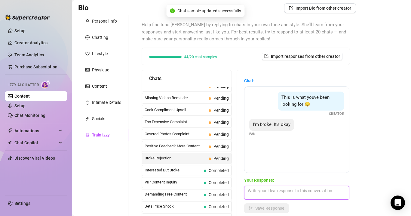
click at [261, 192] on textarea at bounding box center [296, 193] width 105 height 14
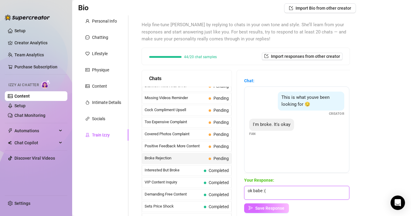
type textarea "ok babe :("
click at [268, 203] on button "Save Response" at bounding box center [266, 208] width 45 height 10
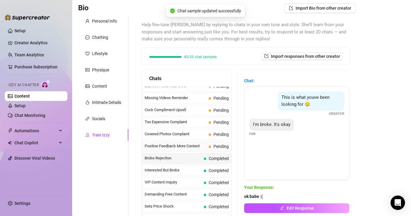
click at [194, 142] on div "Positive Feedback More Content Pending" at bounding box center [187, 146] width 90 height 11
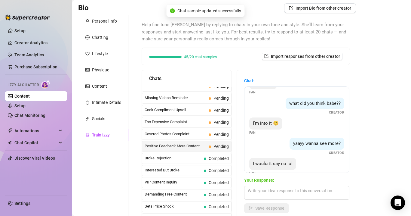
scroll to position [24, 0]
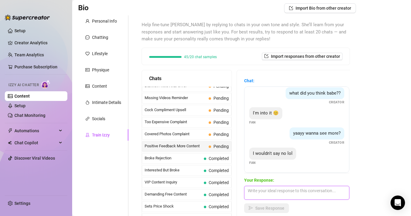
click at [264, 193] on textarea at bounding box center [296, 193] width 105 height 14
type textarea "awww yay babe you'll love it"
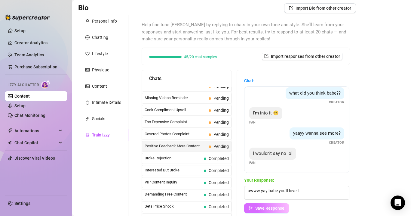
click at [260, 209] on span "Save Response" at bounding box center [270, 208] width 29 height 5
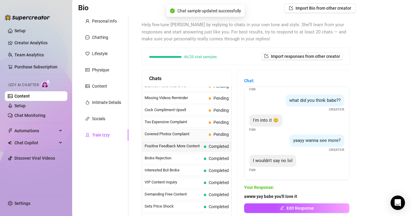
scroll to position [17, 0]
click at [196, 134] on span "Covered Photos Complaint" at bounding box center [176, 134] width 62 height 6
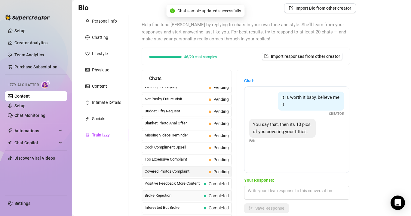
scroll to position [14, 0]
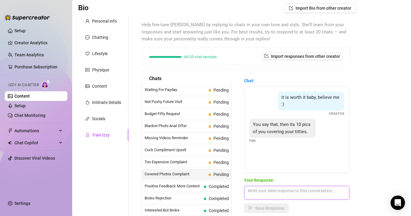
click at [262, 189] on textarea at bounding box center [296, 193] width 105 height 14
type textarea "no baby i always show everything"
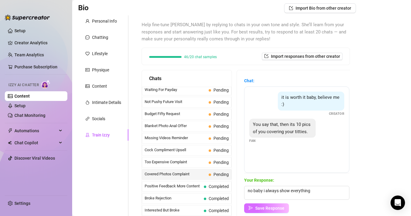
click at [261, 206] on span "Save Response" at bounding box center [270, 208] width 29 height 5
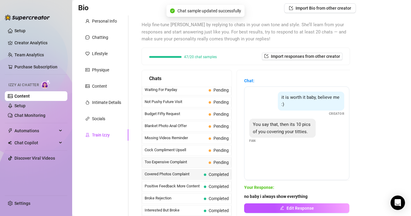
click at [190, 160] on span "Too Expensive Complaint" at bounding box center [176, 162] width 62 height 6
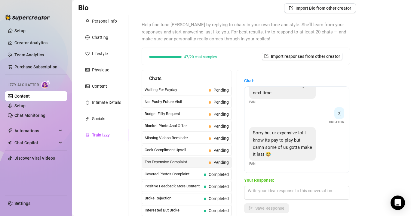
scroll to position [141, 0]
click at [272, 192] on textarea at bounding box center [296, 193] width 105 height 14
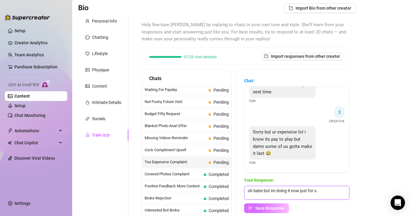
type textarea "oh babe but im doing it now just for u"
click at [267, 207] on span "Save Response" at bounding box center [270, 208] width 29 height 5
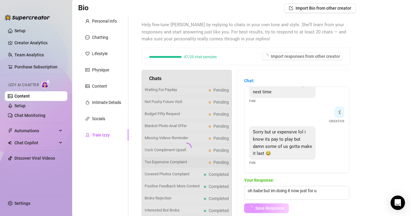
scroll to position [134, 0]
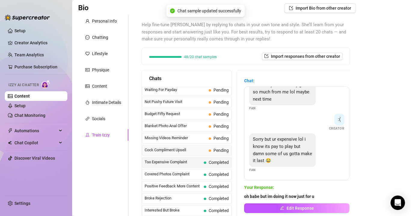
click at [202, 149] on span "Cock Compliment Upsell" at bounding box center [176, 150] width 62 height 6
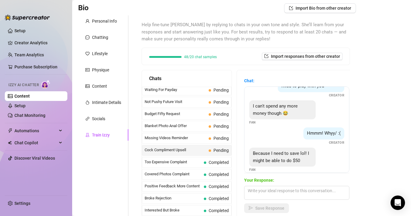
scroll to position [182, 0]
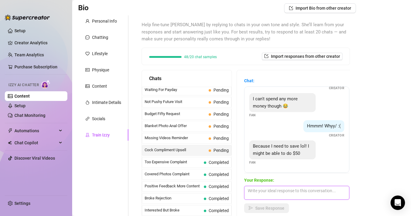
click at [260, 188] on textarea at bounding box center [296, 193] width 105 height 14
type textarea "ok babe let's do it"
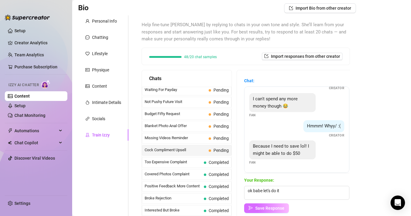
click at [275, 209] on span "Save Response" at bounding box center [270, 208] width 29 height 5
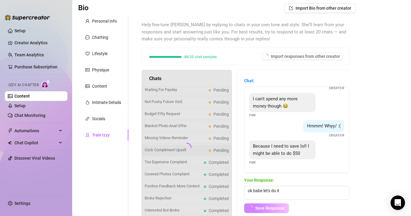
scroll to position [175, 0]
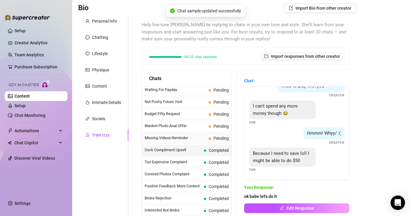
click at [196, 135] on span "Missing Videos Reminder" at bounding box center [176, 138] width 62 height 6
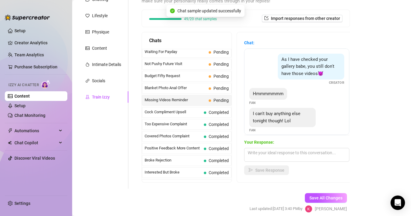
scroll to position [86, 0]
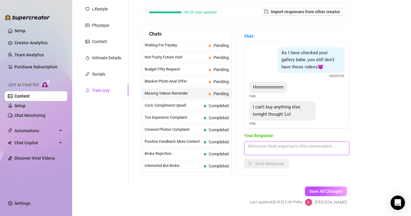
click at [270, 144] on textarea at bounding box center [296, 148] width 105 height 14
type textarea "why love pleaseeee"
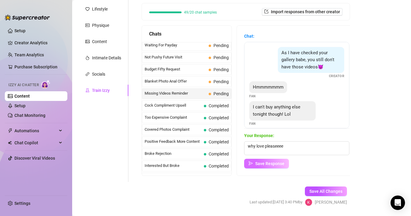
click at [260, 163] on span "Save Response" at bounding box center [270, 163] width 29 height 5
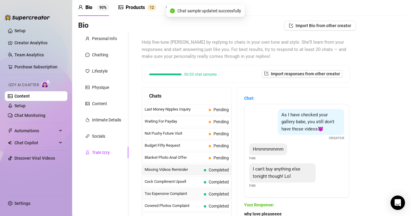
scroll to position [22, 0]
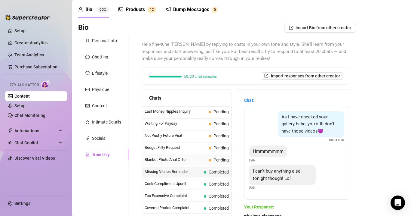
click at [195, 158] on span "Blanket Photo Anal Offer" at bounding box center [176, 160] width 62 height 6
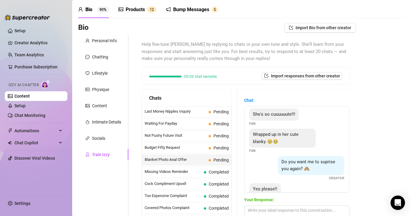
scroll to position [106, 0]
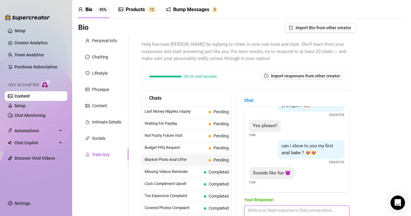
click at [260, 205] on textarea at bounding box center [296, 212] width 105 height 14
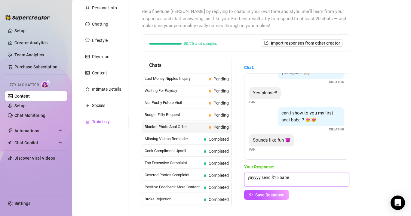
scroll to position [73, 0]
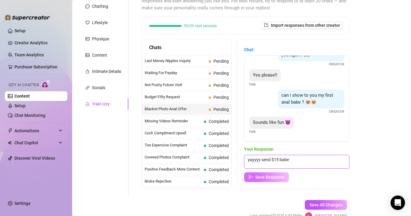
type textarea "yayyyy send $15 babe"
click at [278, 176] on span "Save Response" at bounding box center [270, 177] width 29 height 5
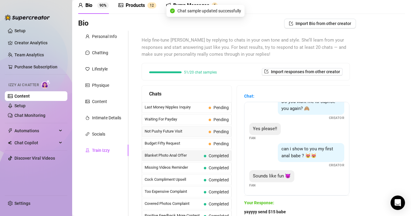
scroll to position [24, 0]
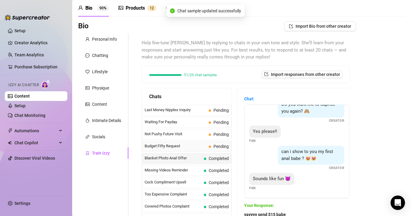
click at [184, 144] on span "Budget Fifty Request" at bounding box center [176, 146] width 62 height 6
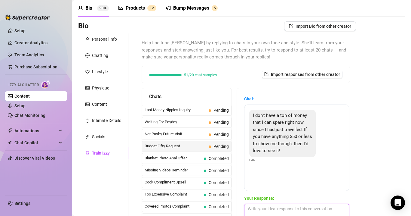
click at [268, 207] on textarea at bounding box center [296, 211] width 105 height 14
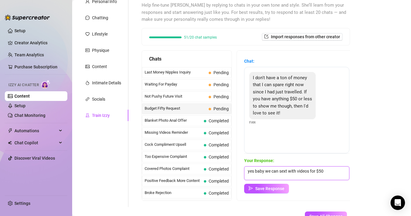
scroll to position [104, 0]
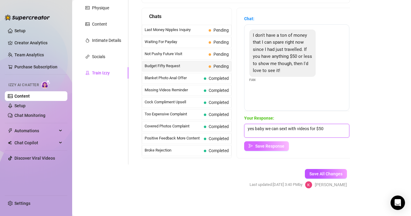
type textarea "yes baby we can sext with videos for $50"
click at [281, 144] on span "Save Response" at bounding box center [270, 146] width 29 height 5
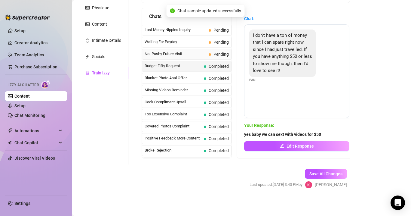
click at [189, 53] on span "Not Pushy Future Visit" at bounding box center [176, 54] width 62 height 6
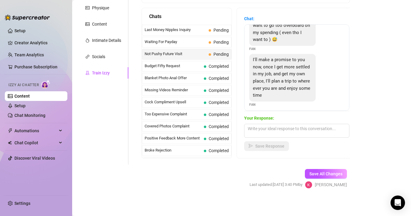
scroll to position [69, 0]
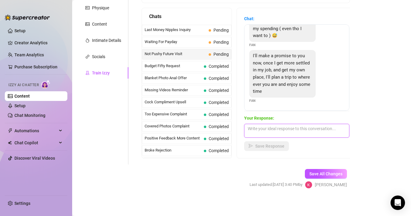
click at [271, 124] on textarea at bounding box center [296, 131] width 105 height 14
type textarea "ok babe i hope you keep your promise"
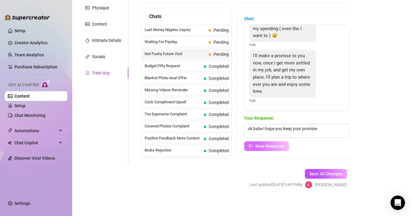
click at [263, 141] on button "Save Response" at bounding box center [266, 146] width 45 height 10
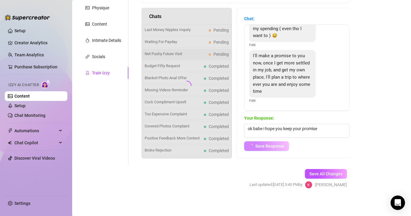
scroll to position [62, 0]
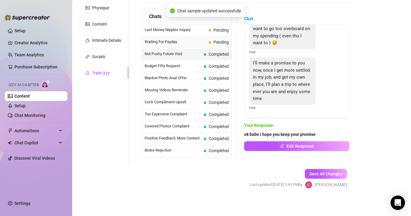
click at [194, 42] on span "Waiting For Payday" at bounding box center [176, 42] width 62 height 6
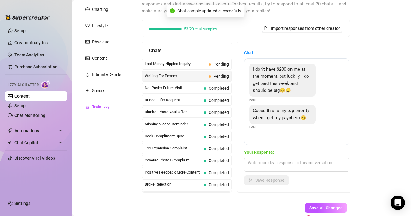
scroll to position [66, 0]
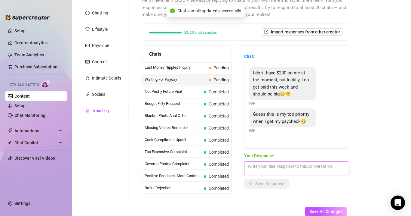
click at [273, 171] on textarea at bounding box center [296, 168] width 105 height 14
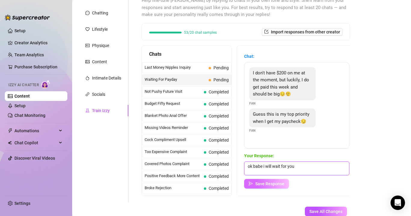
type textarea "ok babe i will wait for you"
click at [271, 186] on button "Save Response" at bounding box center [266, 184] width 45 height 10
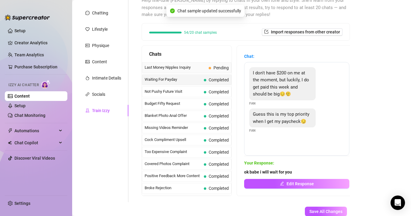
click at [193, 65] on span "Last Money Nipples Inquiry" at bounding box center [176, 67] width 62 height 6
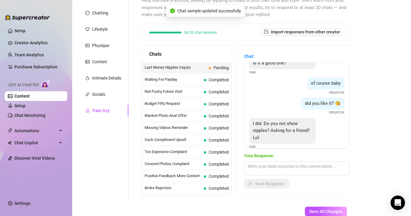
scroll to position [26, 0]
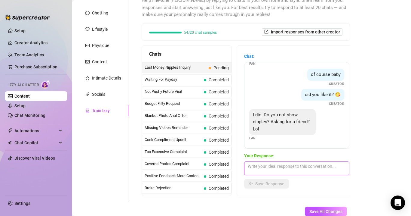
click at [272, 165] on textarea at bounding box center [296, 168] width 105 height 14
type textarea "i always do"
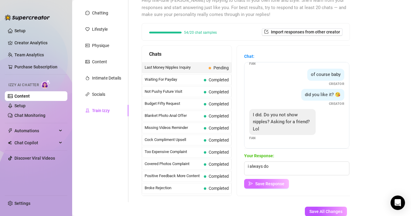
click at [273, 184] on span "Save Response" at bounding box center [270, 183] width 29 height 5
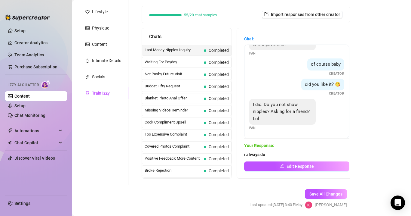
scroll to position [87, 0]
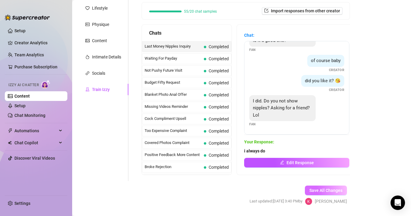
click at [320, 192] on button "Save All Changes" at bounding box center [326, 190] width 42 height 10
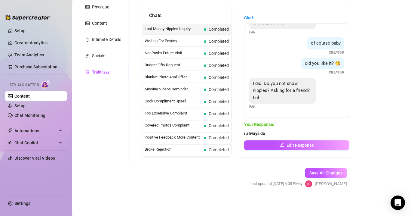
scroll to position [0, 0]
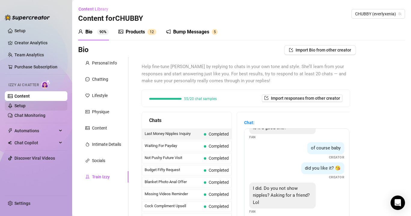
click at [26, 103] on link "Setup" at bounding box center [19, 105] width 11 height 5
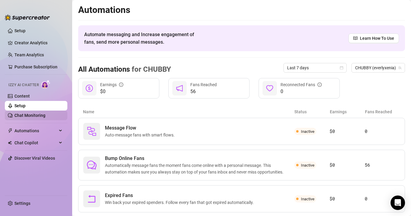
click at [45, 113] on link "Chat Monitoring" at bounding box center [29, 115] width 31 height 5
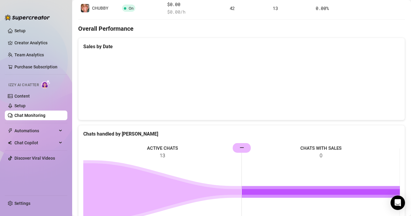
scroll to position [99, 0]
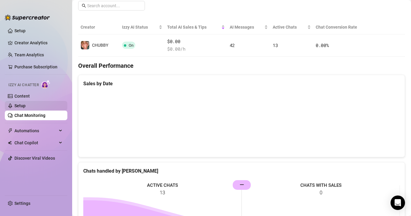
click at [26, 103] on link "Setup" at bounding box center [19, 105] width 11 height 5
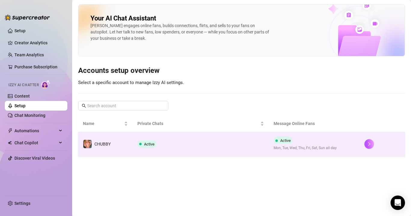
click at [122, 144] on td "CHUBBY" at bounding box center [105, 144] width 54 height 24
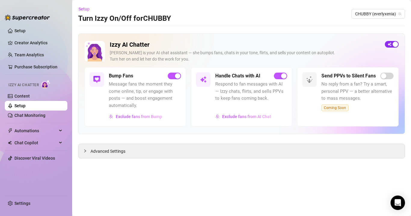
click at [389, 44] on span "button" at bounding box center [392, 44] width 14 height 7
